Goal: Information Seeking & Learning: Learn about a topic

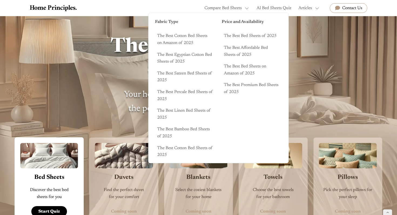
click at [234, 36] on link "The Best Bed Sheets of 2025" at bounding box center [252, 36] width 60 height 10
click at [192, 37] on link "The Best Cotton Bed Sheets on Amazon of 2025" at bounding box center [185, 39] width 60 height 16
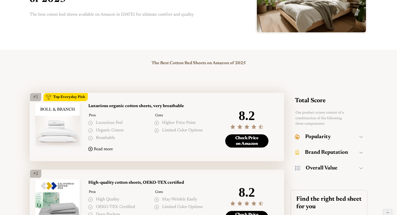
scroll to position [87, 0]
